Goal: Transaction & Acquisition: Purchase product/service

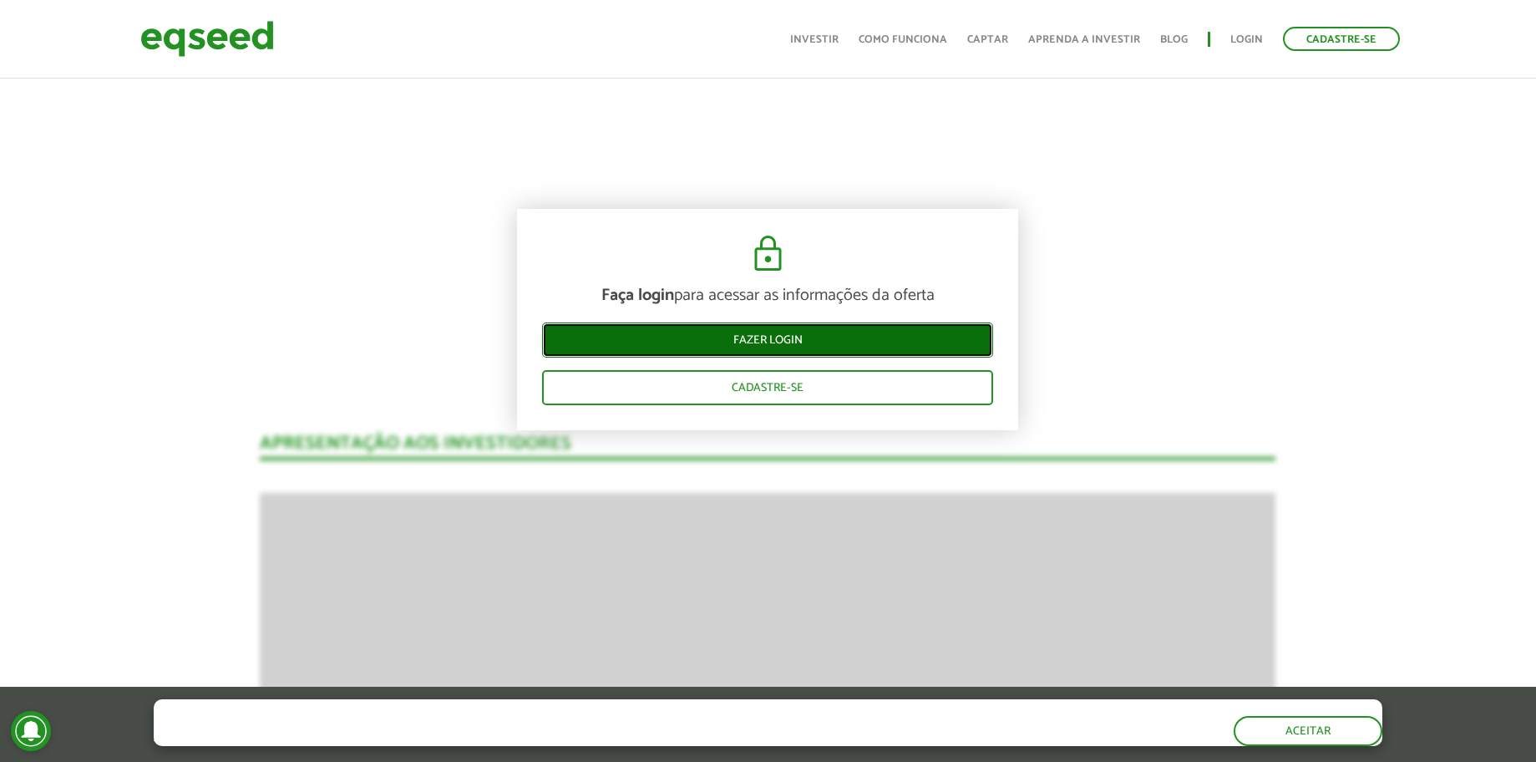
click at [871, 330] on link "Fazer login" at bounding box center [767, 339] width 451 height 35
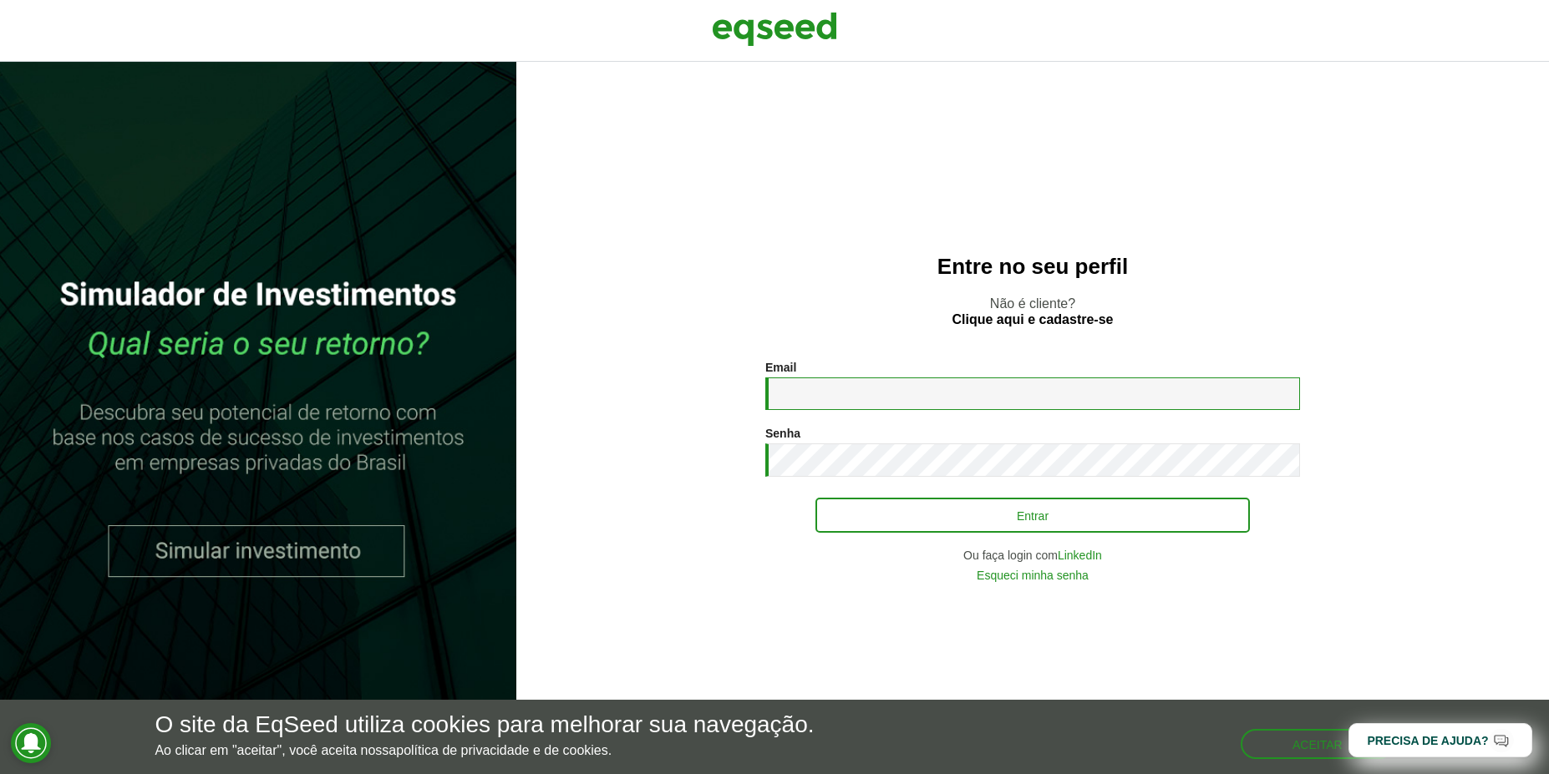
type input "**********"
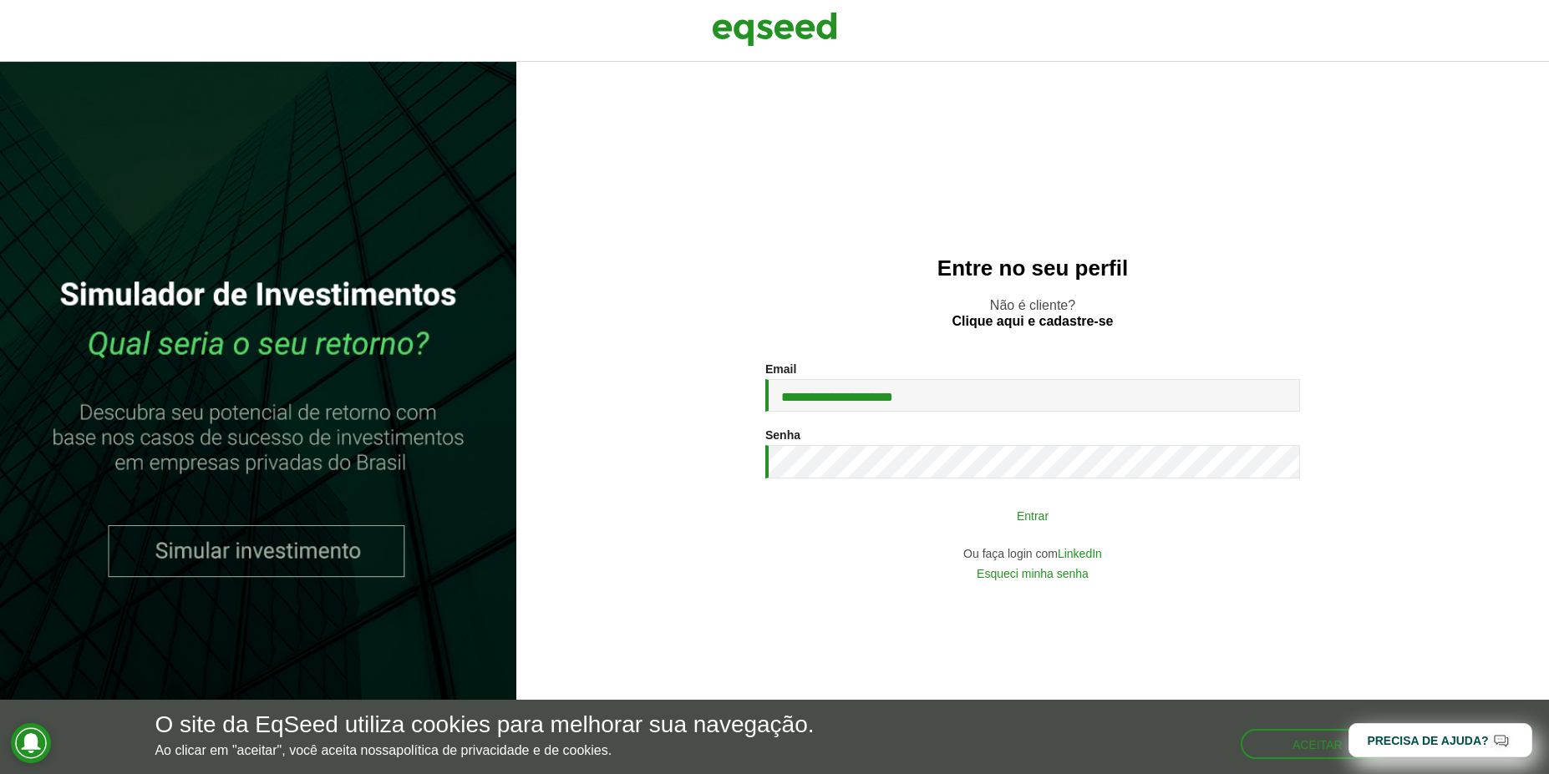
click at [1133, 505] on button "Entrar" at bounding box center [1032, 516] width 434 height 32
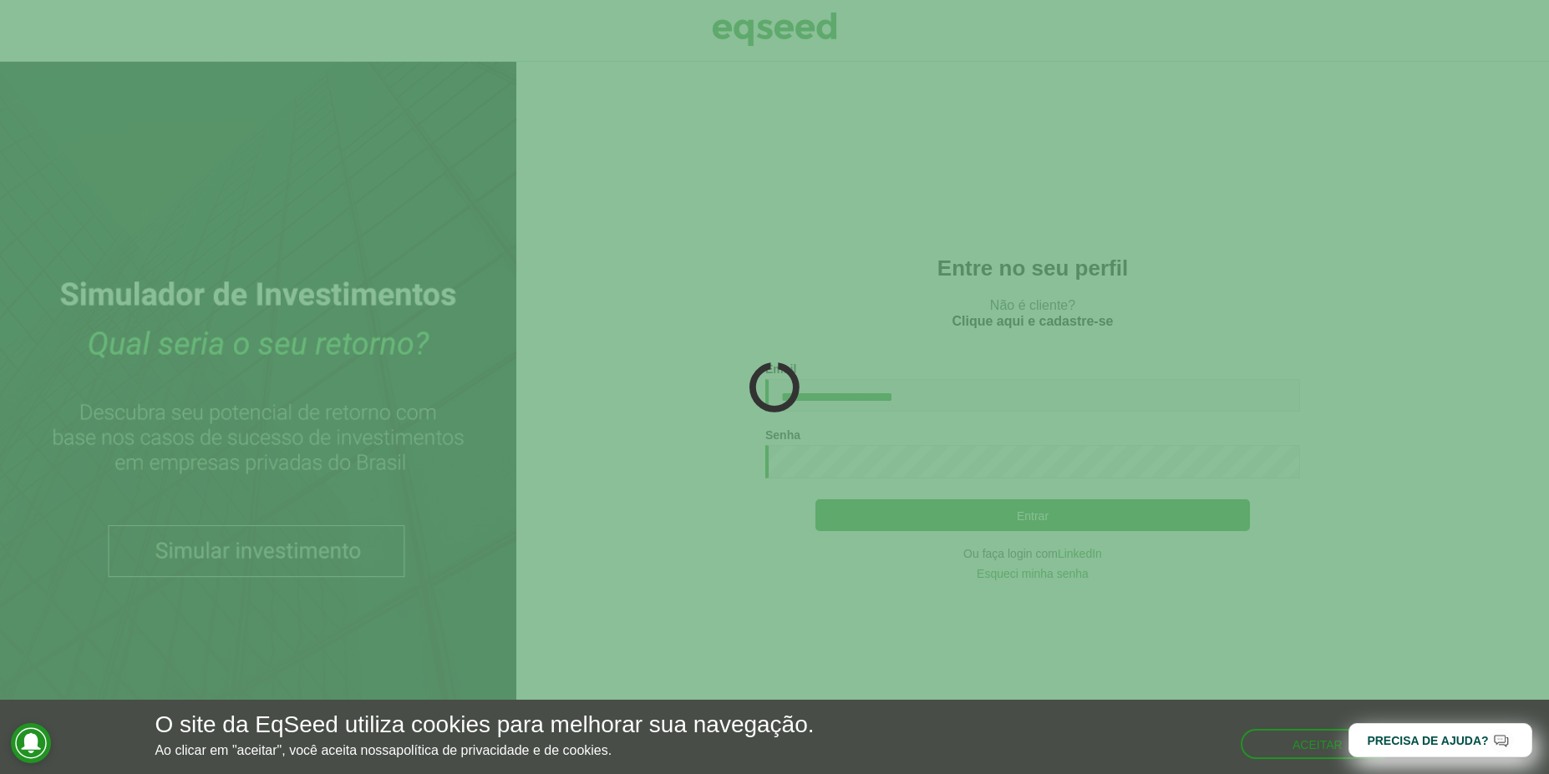
type button "Entrar"
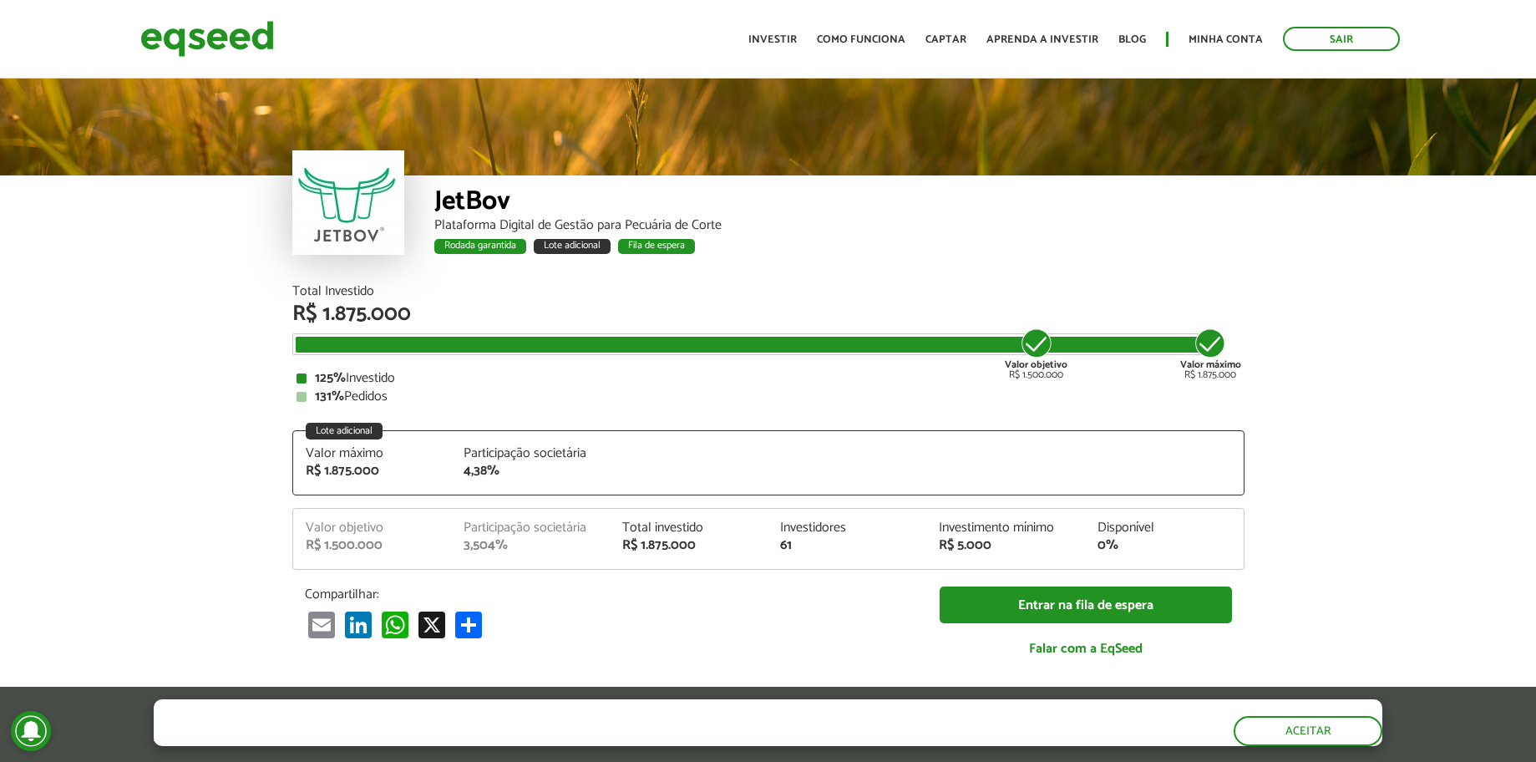
click at [1230, 30] on ul "Início Investir Como funciona Captar Aprenda a investir Blog Minha conta Sair" at bounding box center [1074, 39] width 668 height 24
click at [1226, 34] on link "Minha conta" at bounding box center [1226, 39] width 74 height 11
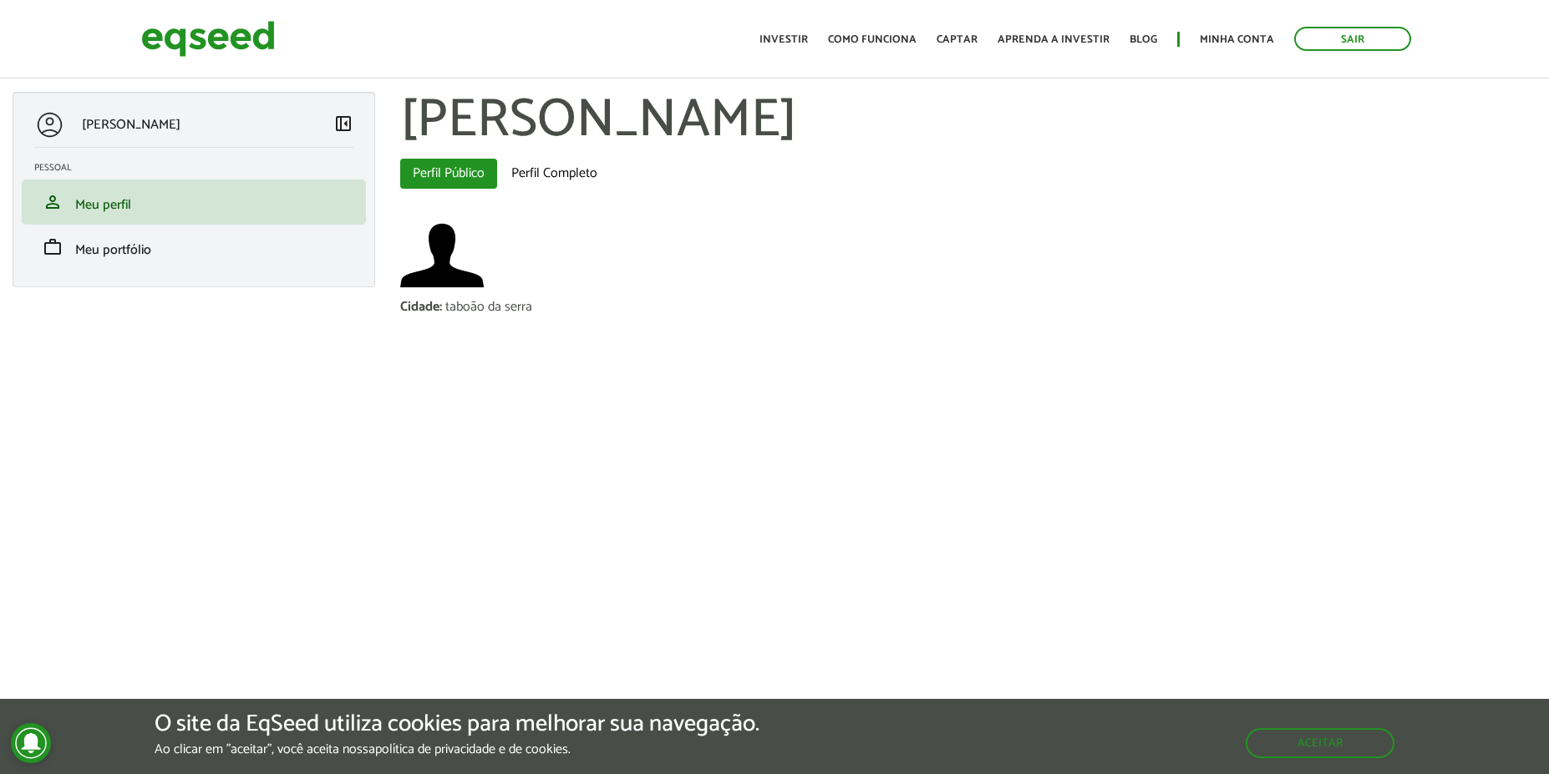
click at [225, 286] on div "Fernando Pereira De Sousa Bento left_panel_close Pessoal person Meu perfil fina…" at bounding box center [194, 189] width 363 height 195
click at [212, 257] on link "work Meu portfólio" at bounding box center [193, 247] width 319 height 20
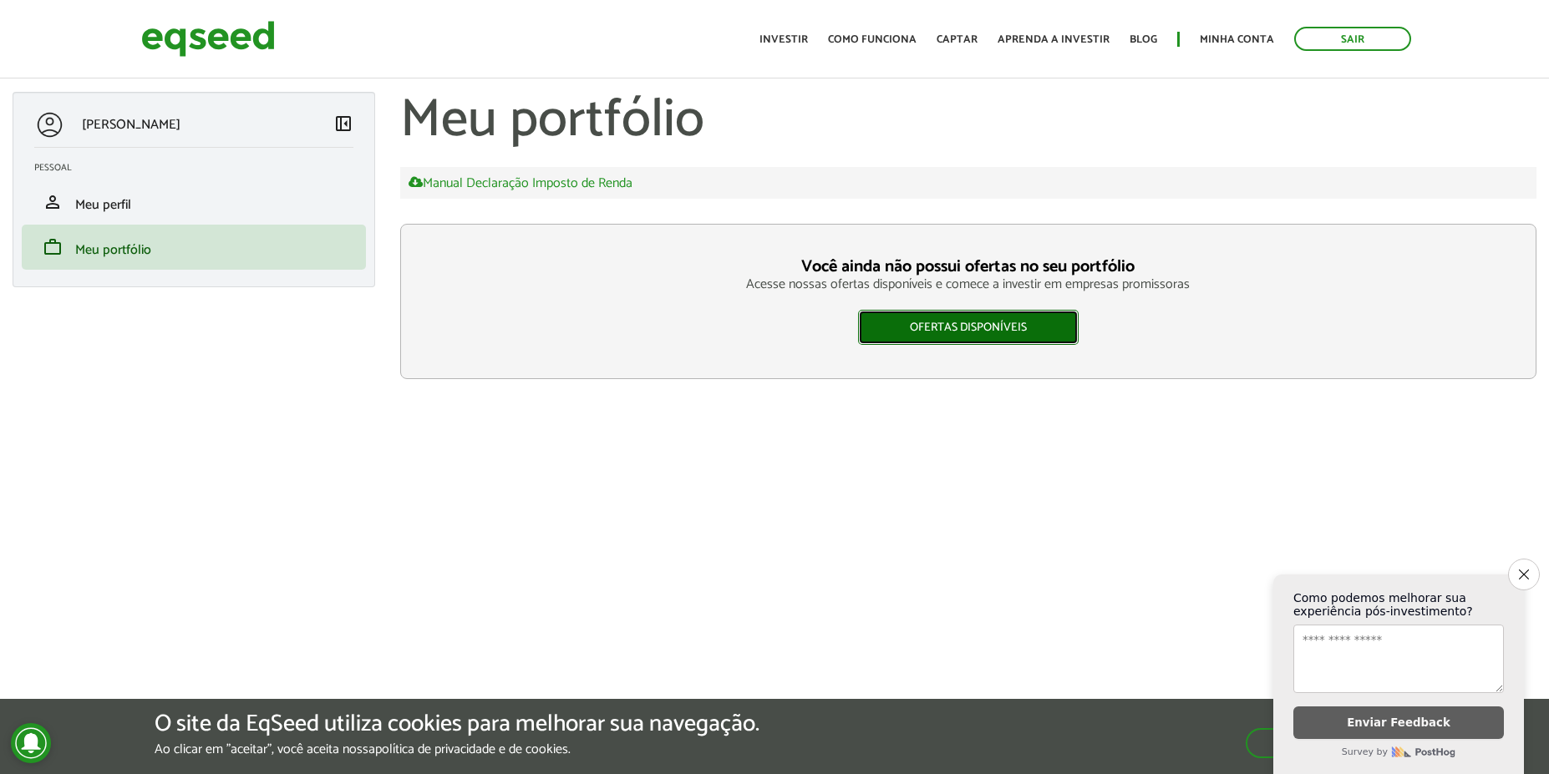
click at [971, 321] on link "Ofertas disponíveis" at bounding box center [968, 327] width 221 height 35
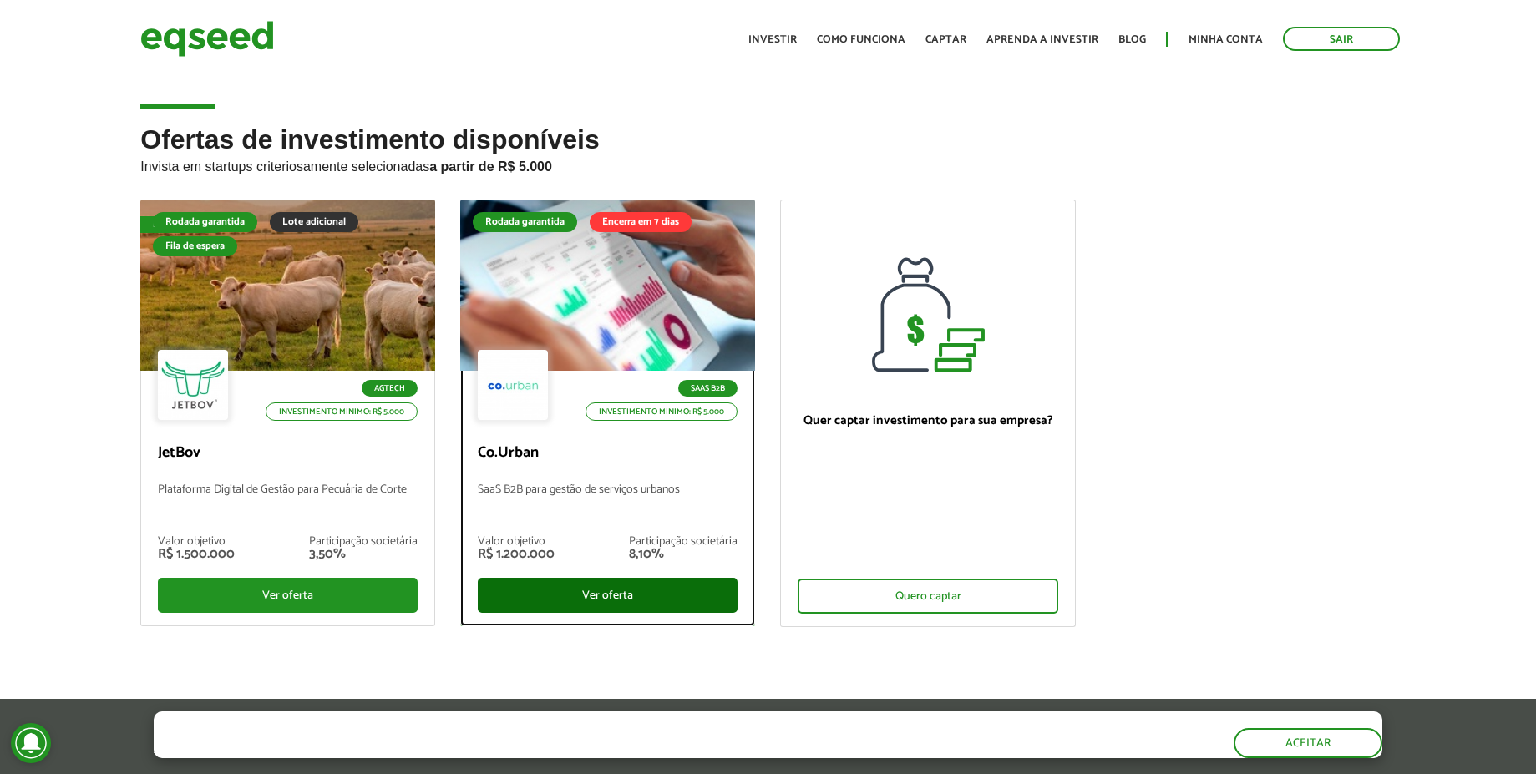
click at [579, 593] on div "Ver oferta" at bounding box center [608, 595] width 260 height 35
